Goal: Navigation & Orientation: Understand site structure

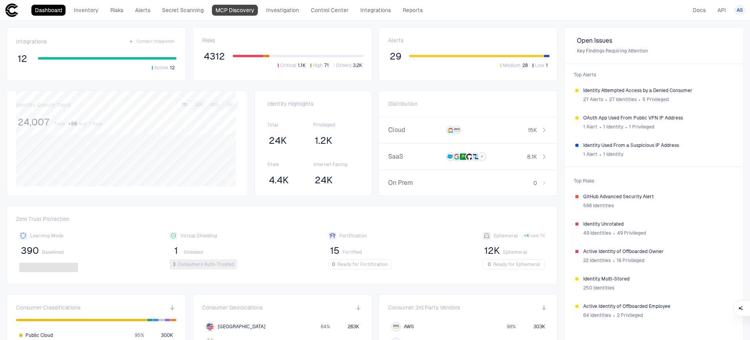
click at [242, 11] on link "MCP Discovery" at bounding box center [235, 10] width 46 height 11
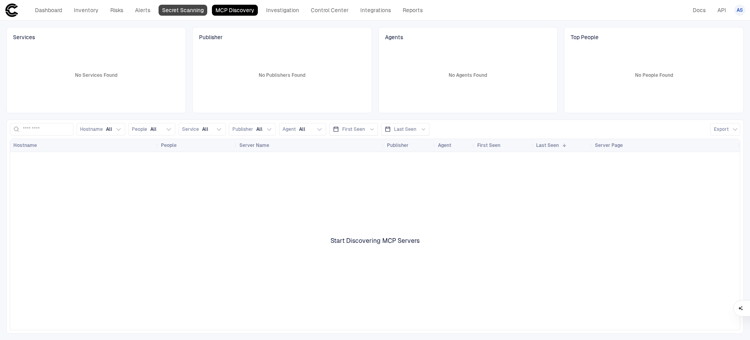
click at [180, 13] on link "Secret Scanning" at bounding box center [182, 10] width 49 height 11
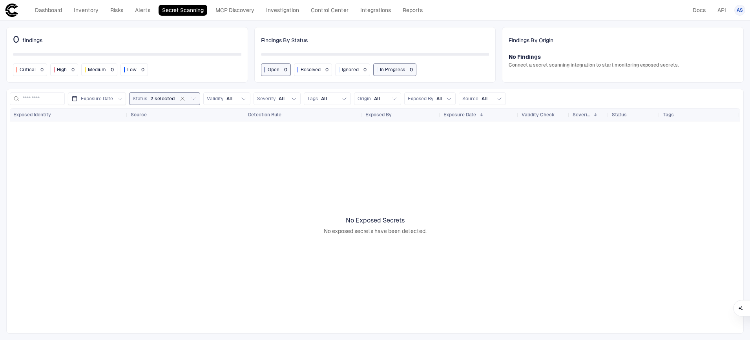
click at [162, 98] on span "2 selected" at bounding box center [162, 99] width 24 height 6
click at [154, 28] on div "0 findings Critical 0 High 0 Medium 0 Low 0" at bounding box center [127, 55] width 242 height 56
click at [143, 12] on link "Alerts" at bounding box center [142, 10] width 22 height 11
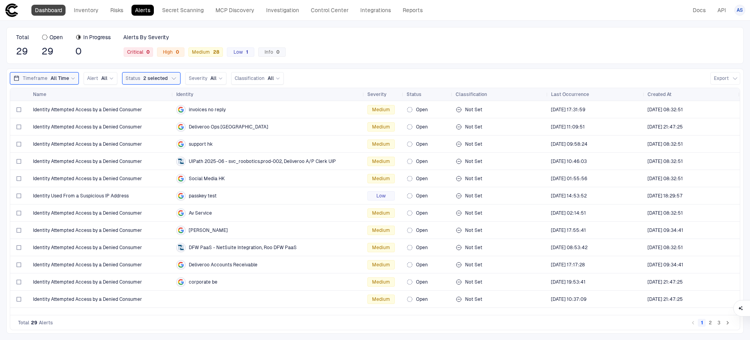
click at [53, 12] on link "Dashboard" at bounding box center [48, 10] width 34 height 11
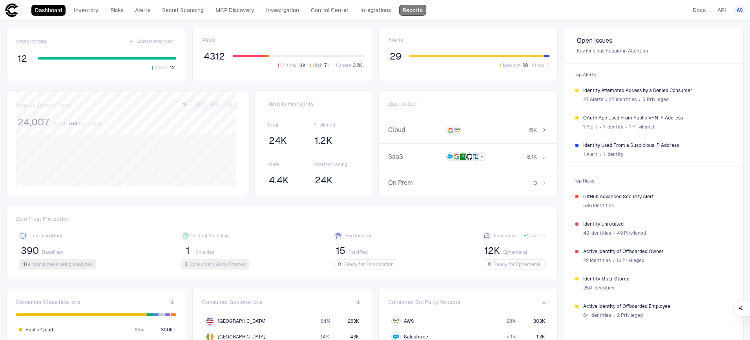
click at [412, 14] on link "Reports" at bounding box center [412, 10] width 27 height 11
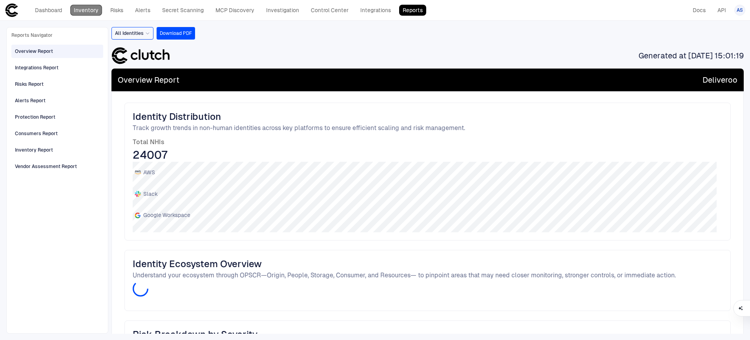
click at [82, 11] on link "Inventory" at bounding box center [86, 10] width 32 height 11
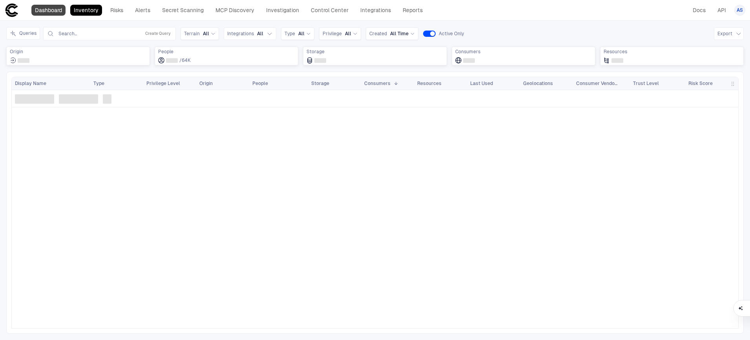
click at [48, 15] on link "Dashboard" at bounding box center [48, 10] width 34 height 11
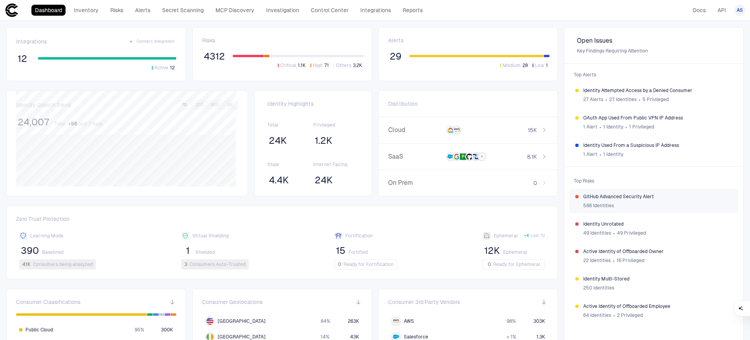
click at [592, 204] on span "586 Identities" at bounding box center [598, 206] width 31 height 6
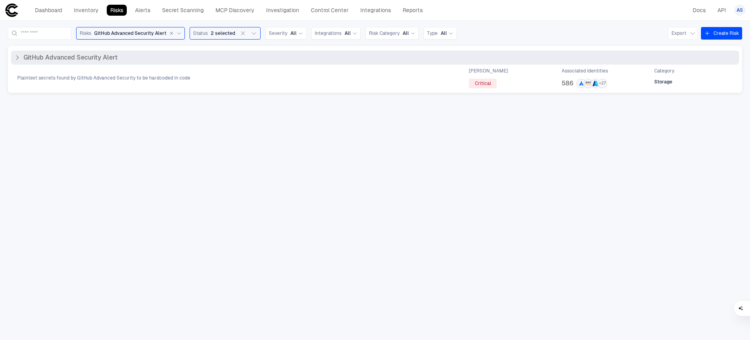
click at [60, 78] on span "Plaintext secrets found by GitHub Advanced Security to be hardcoded in code" at bounding box center [103, 78] width 173 height 6
